Goal: Navigation & Orientation: Go to known website

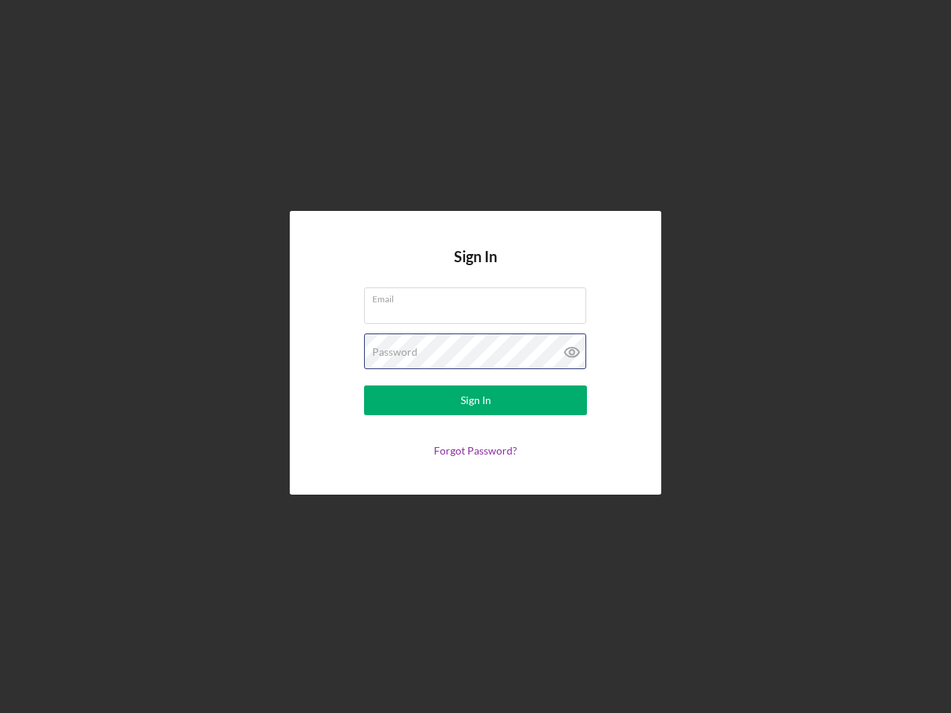
click at [476, 357] on div "Password" at bounding box center [475, 352] width 223 height 37
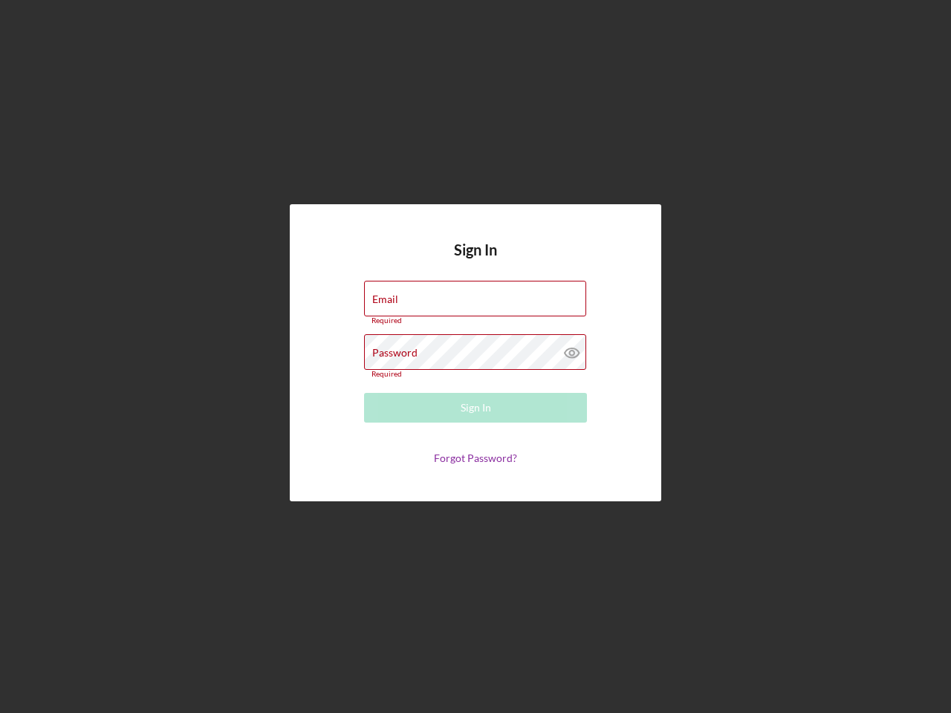
click at [572, 352] on icon at bounding box center [572, 352] width 37 height 37
